Goal: Task Accomplishment & Management: Manage account settings

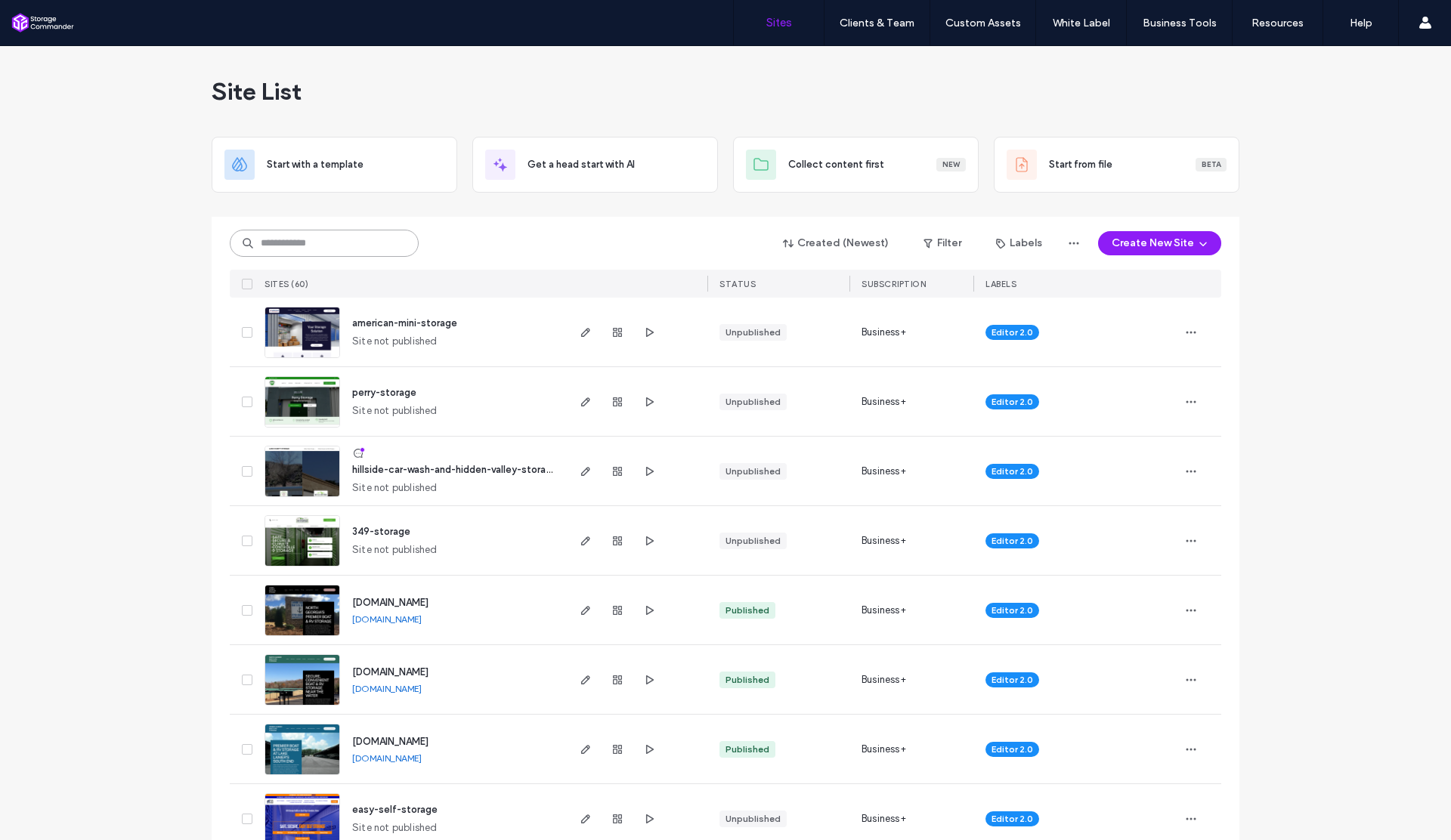
click at [378, 239] on input at bounding box center [324, 243] width 189 height 27
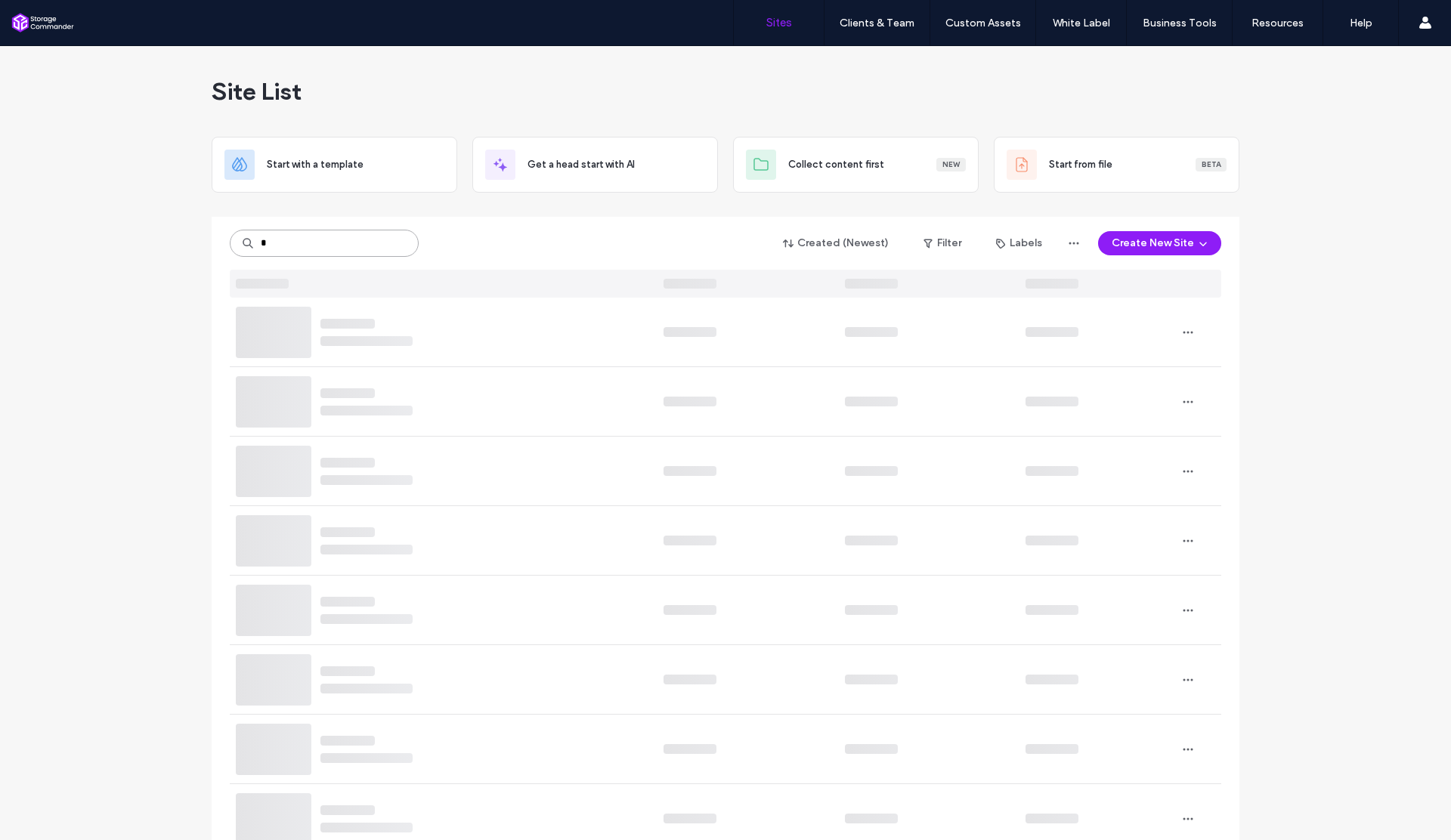
type input "*"
type input "******"
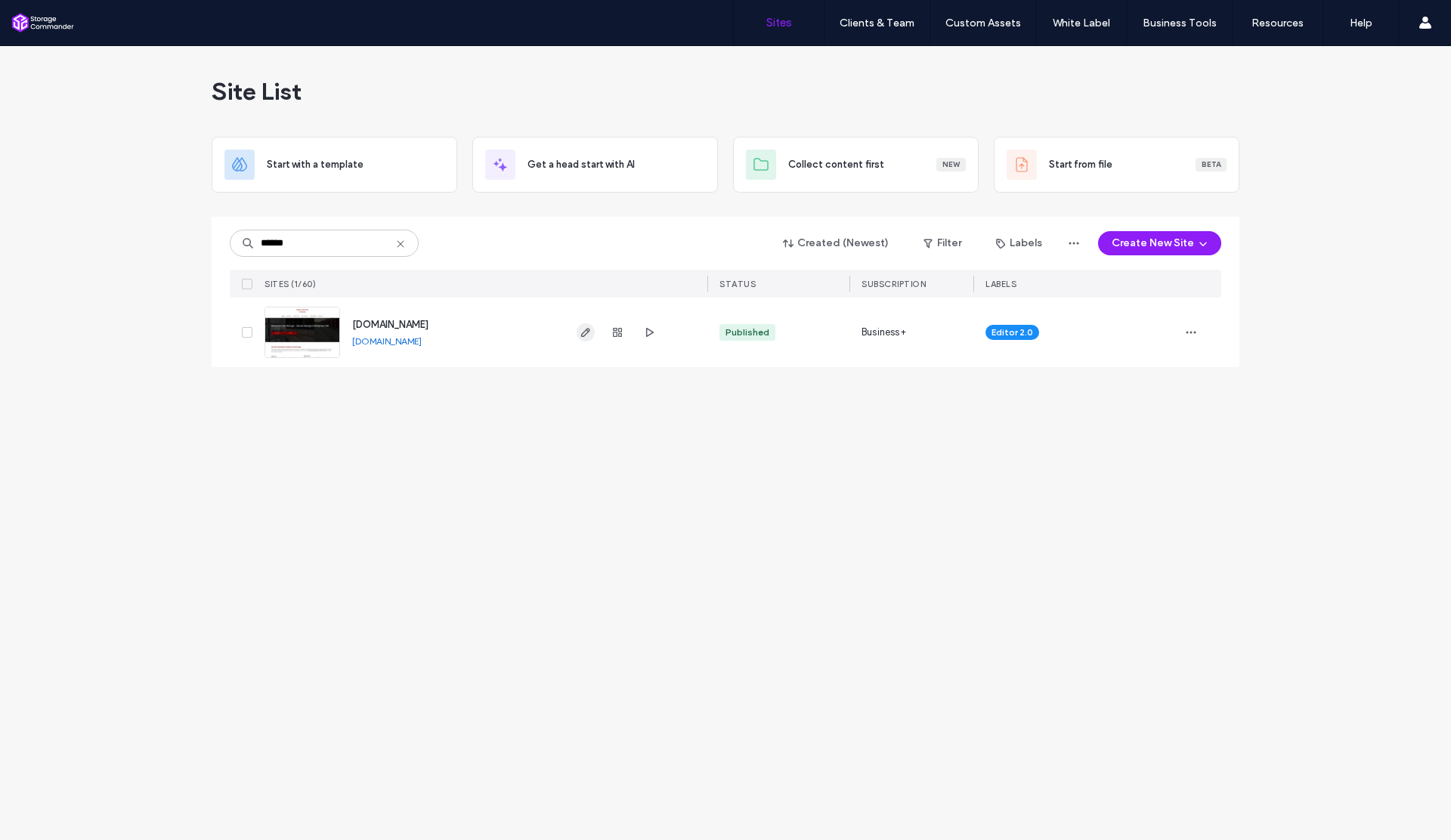
click at [586, 329] on use "button" at bounding box center [585, 332] width 9 height 9
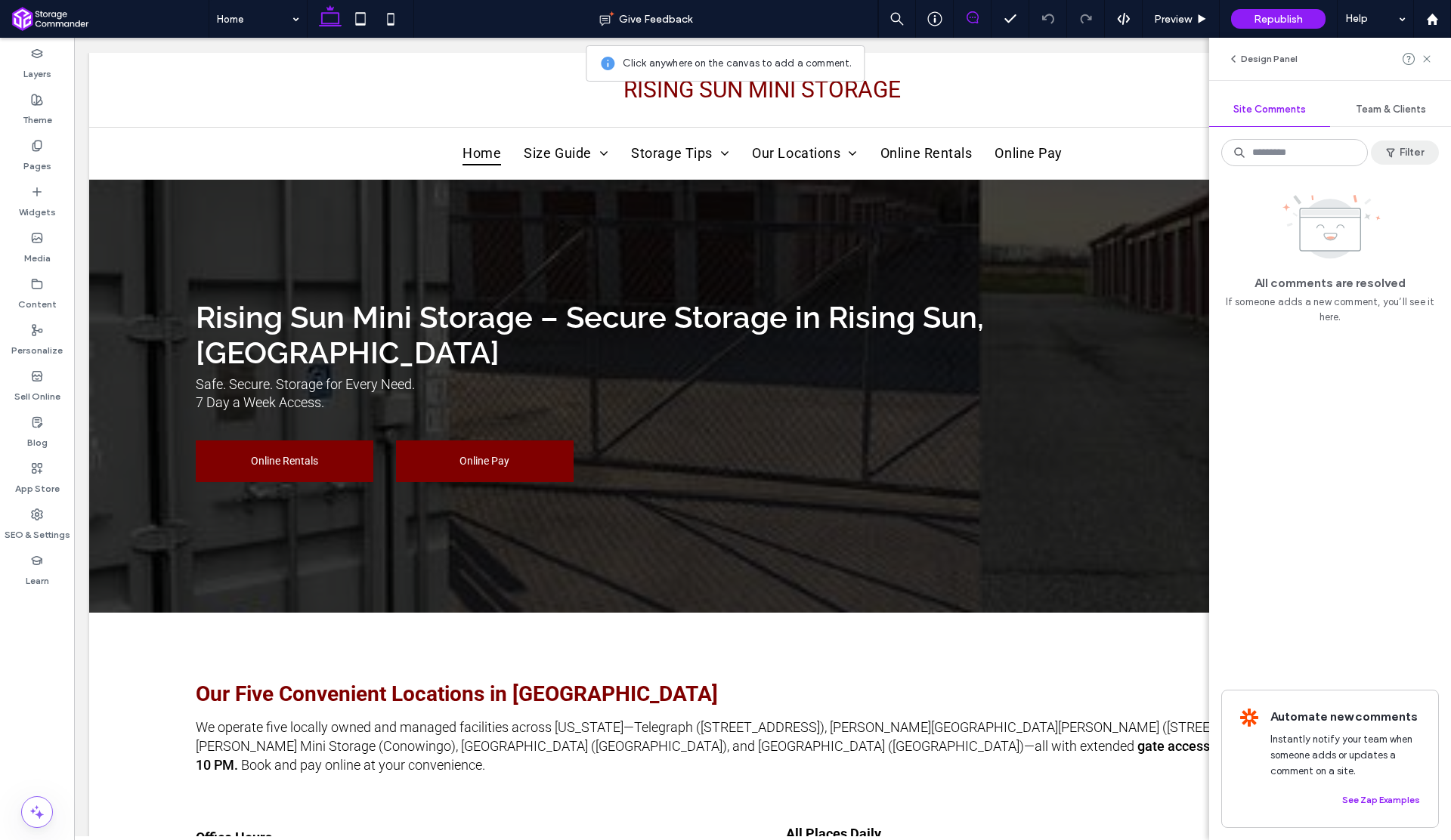
click at [1407, 146] on button "Filter" at bounding box center [1404, 153] width 68 height 24
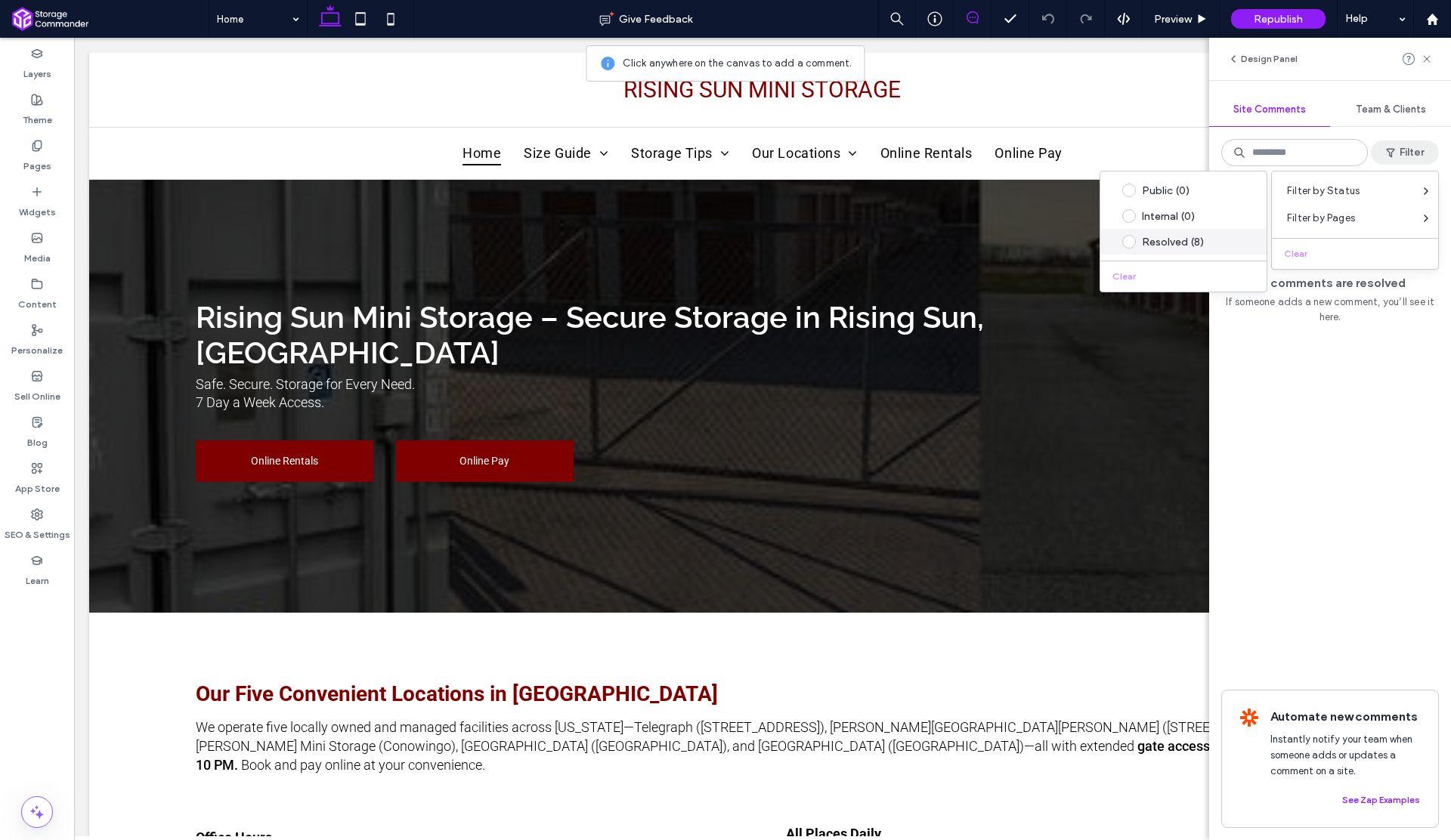
click at [1162, 246] on div "Resolved (8)" at bounding box center [1195, 242] width 106 height 13
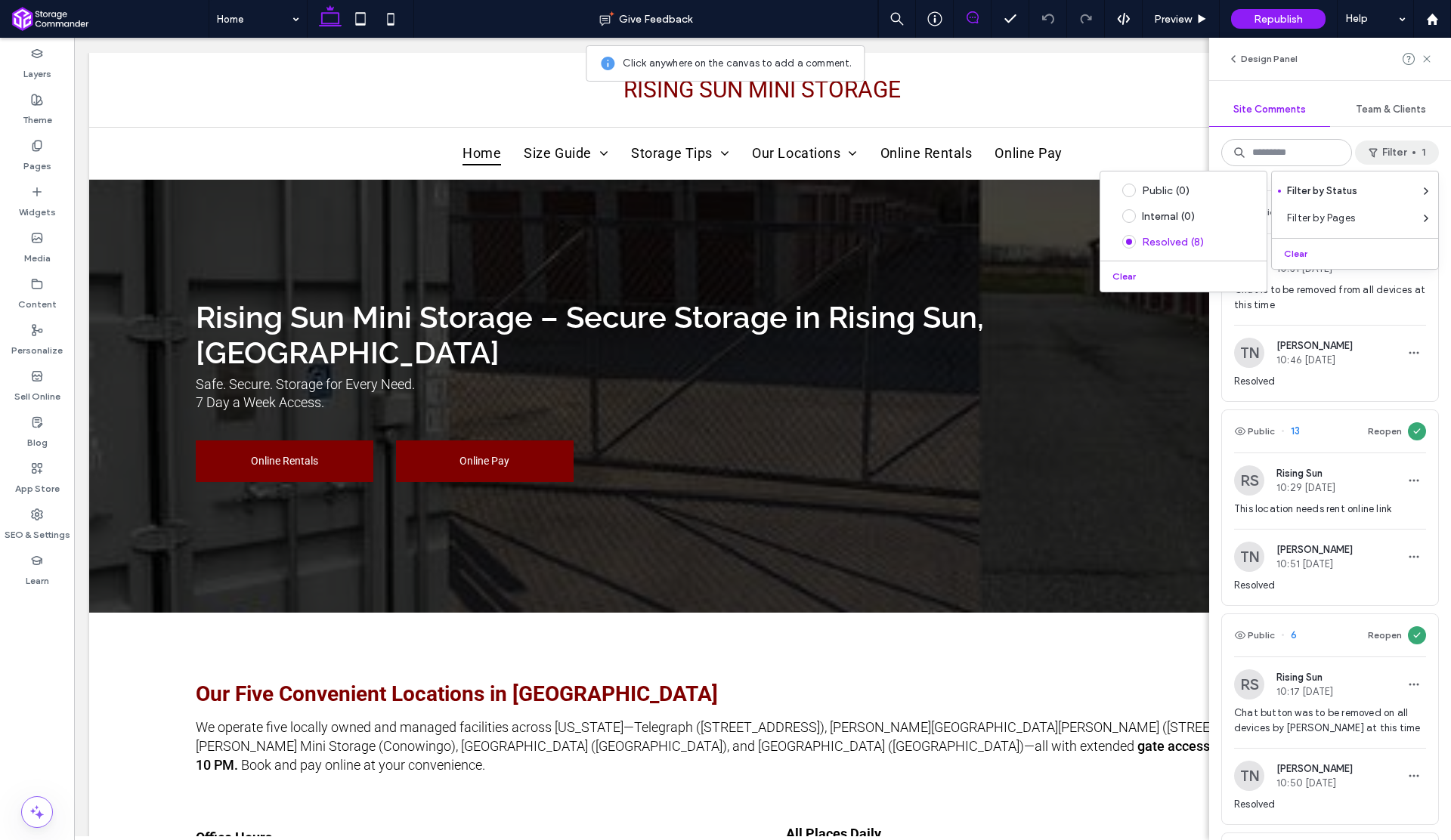
click at [1126, 241] on span at bounding box center [1129, 241] width 14 height 14
click at [1422, 309] on div "RS Rising Sun 10:31 Jul 17 2025 Chat is to be removed from all devices at this …" at bounding box center [1330, 286] width 216 height 78
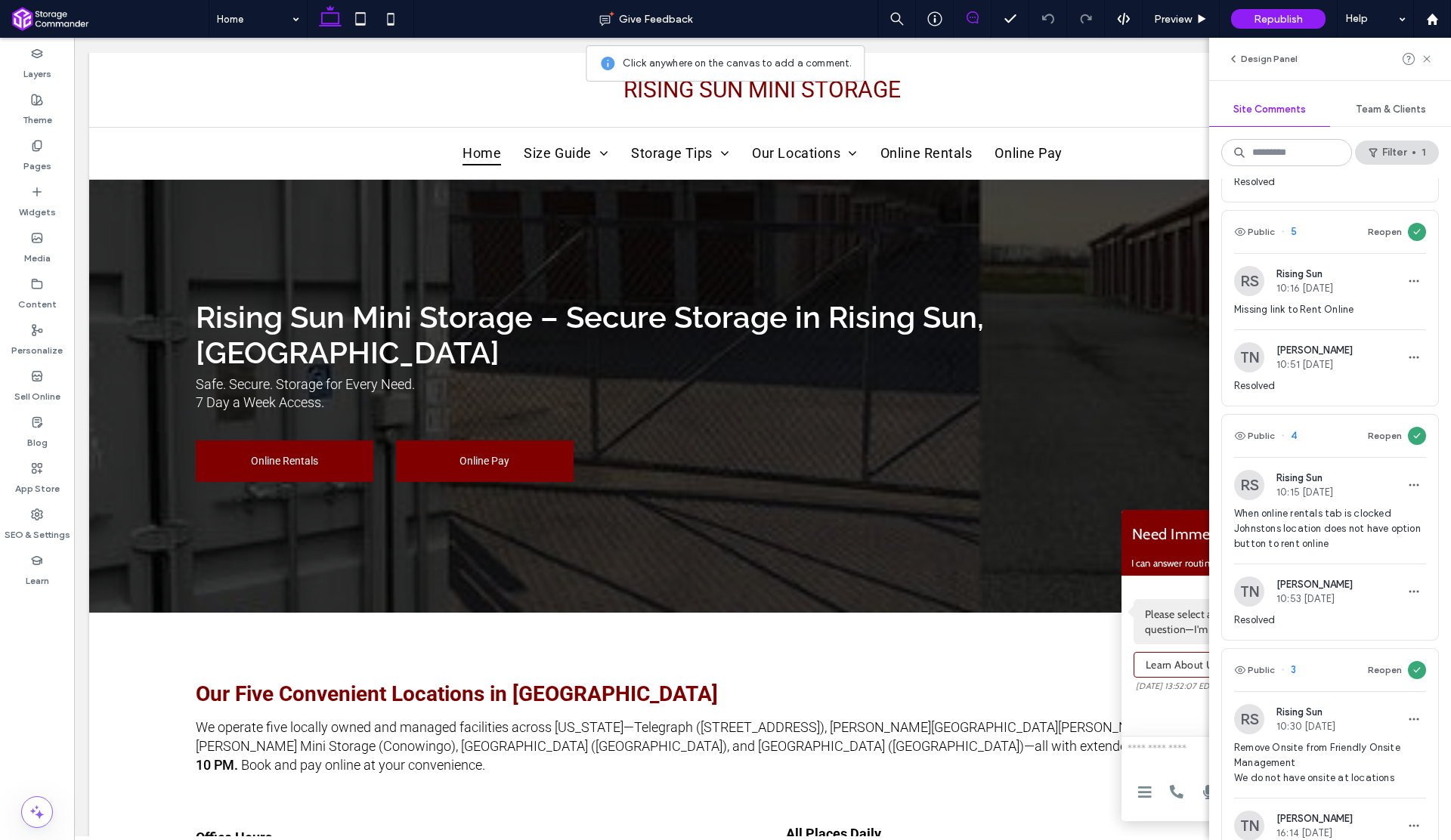
scroll to position [621, 0]
